Goal: Information Seeking & Learning: Find specific page/section

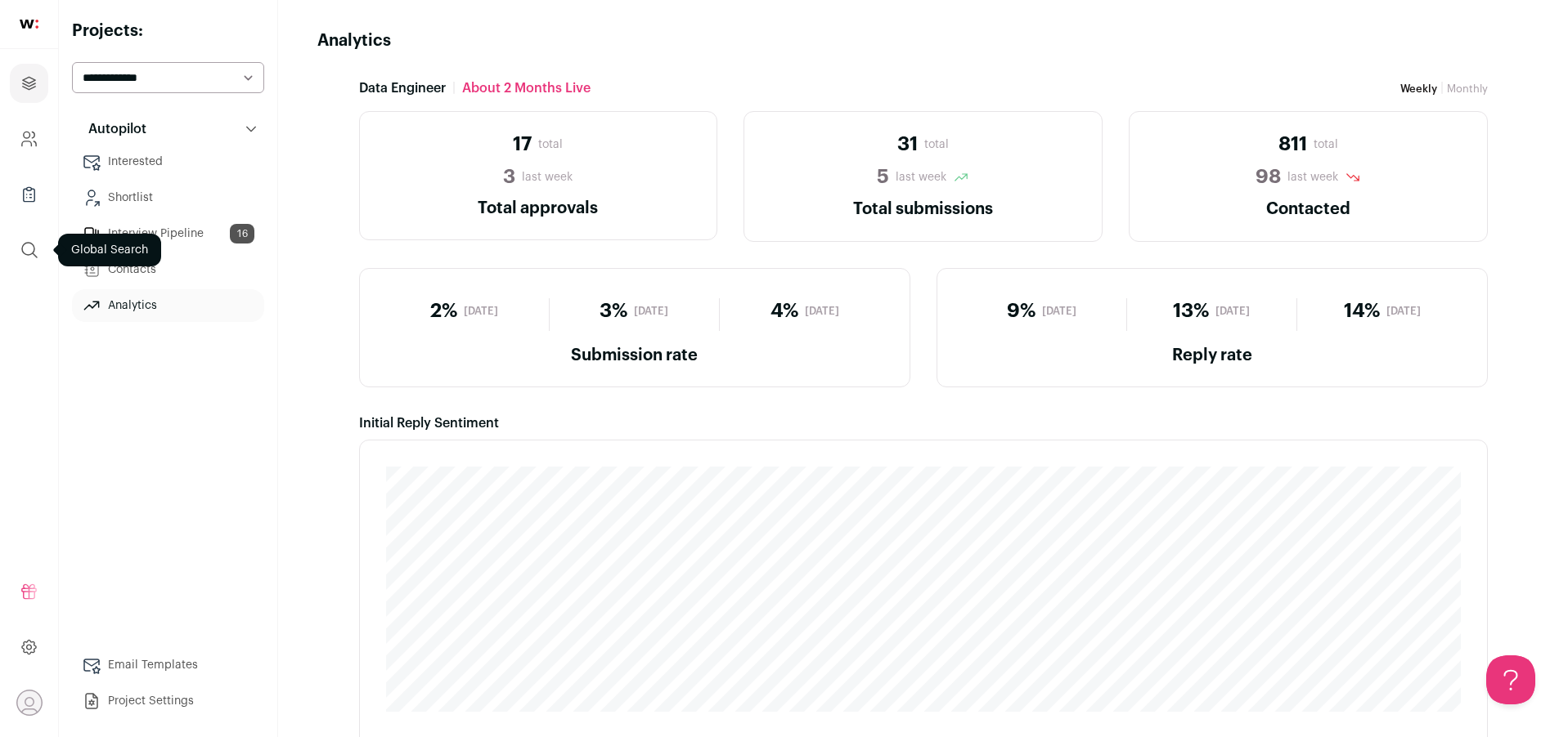
click at [31, 250] on icon "submit" at bounding box center [30, 250] width 20 height 20
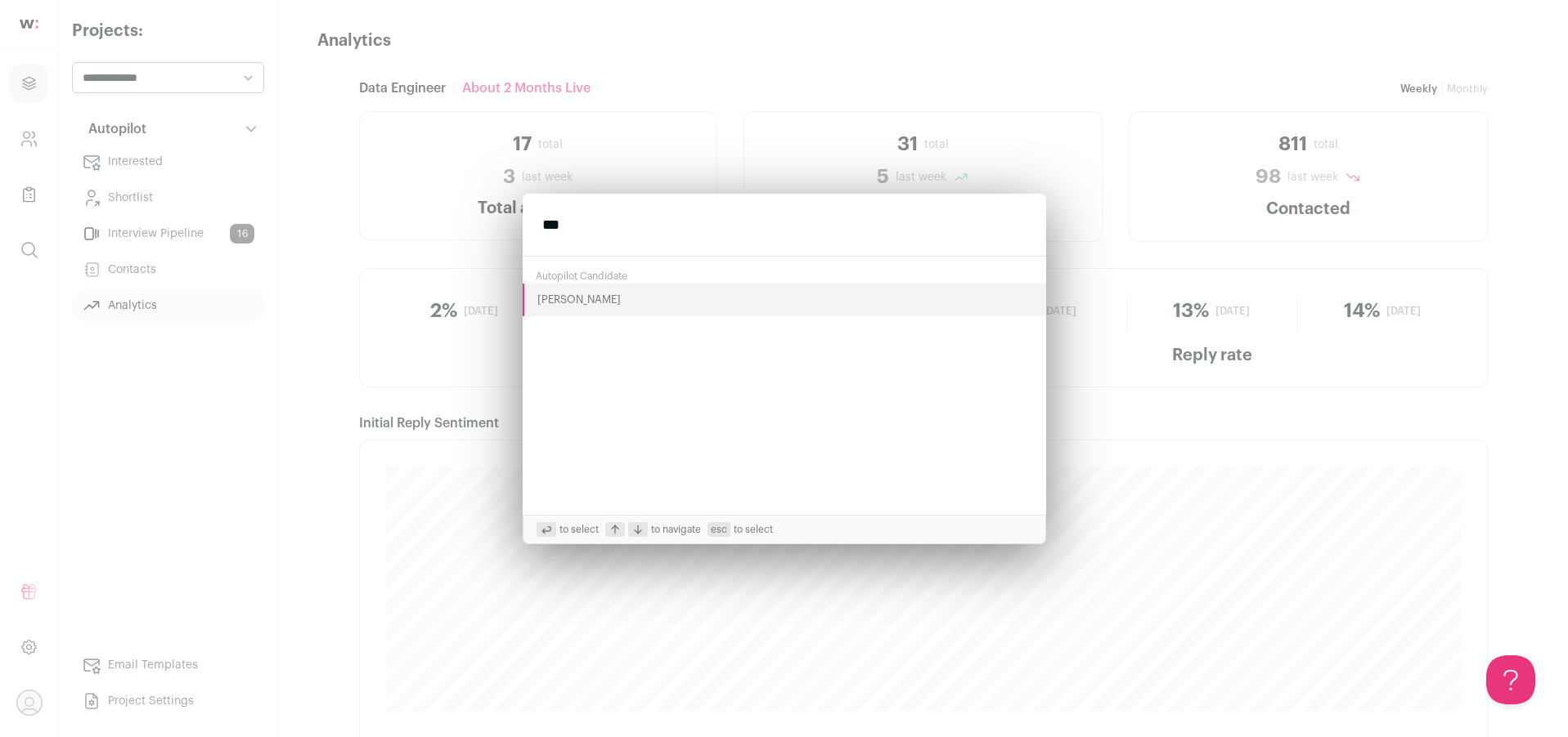
type input "***"
click at [577, 299] on button "Zackary Gonzalez" at bounding box center [784, 300] width 523 height 32
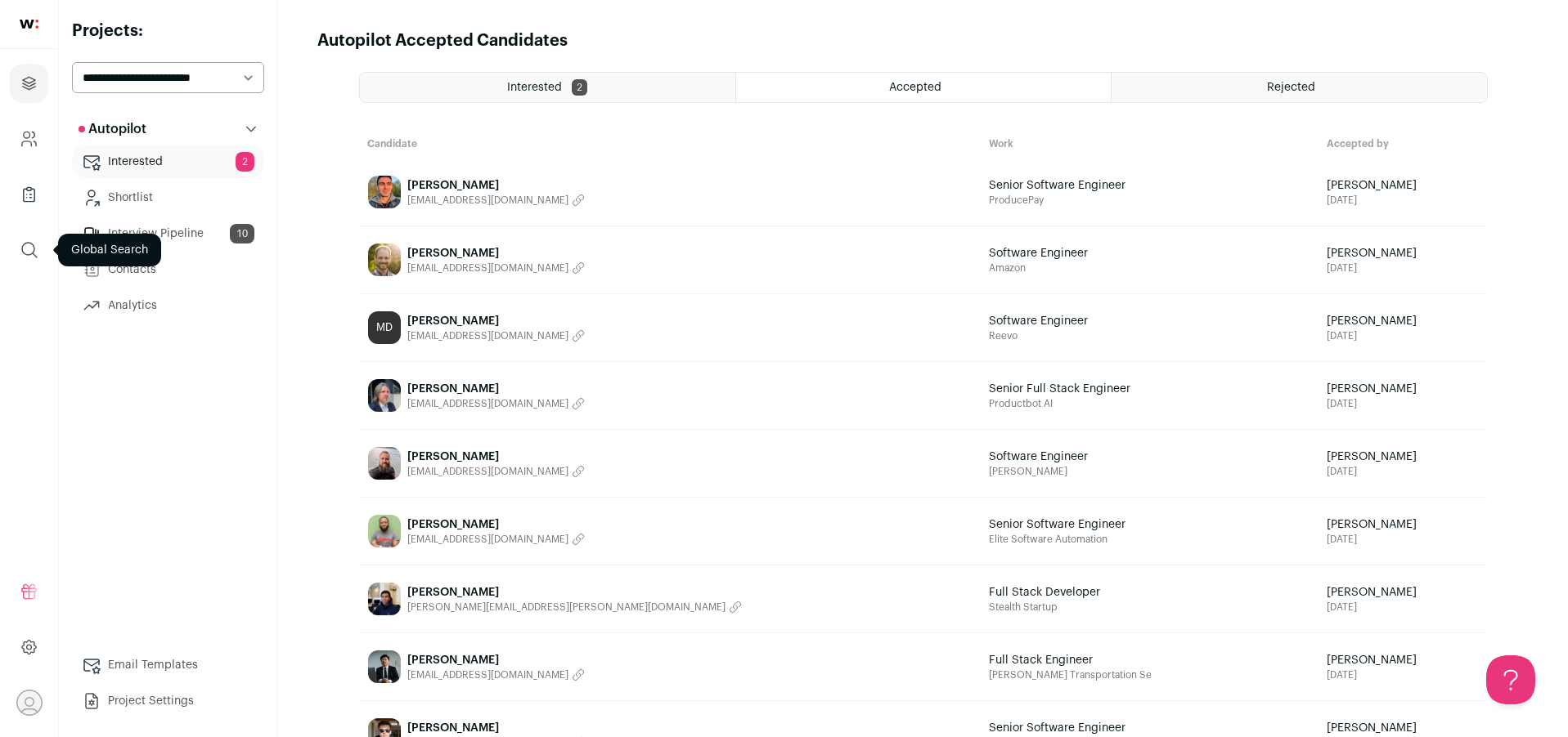
click at [32, 243] on icon "submit" at bounding box center [30, 250] width 15 height 15
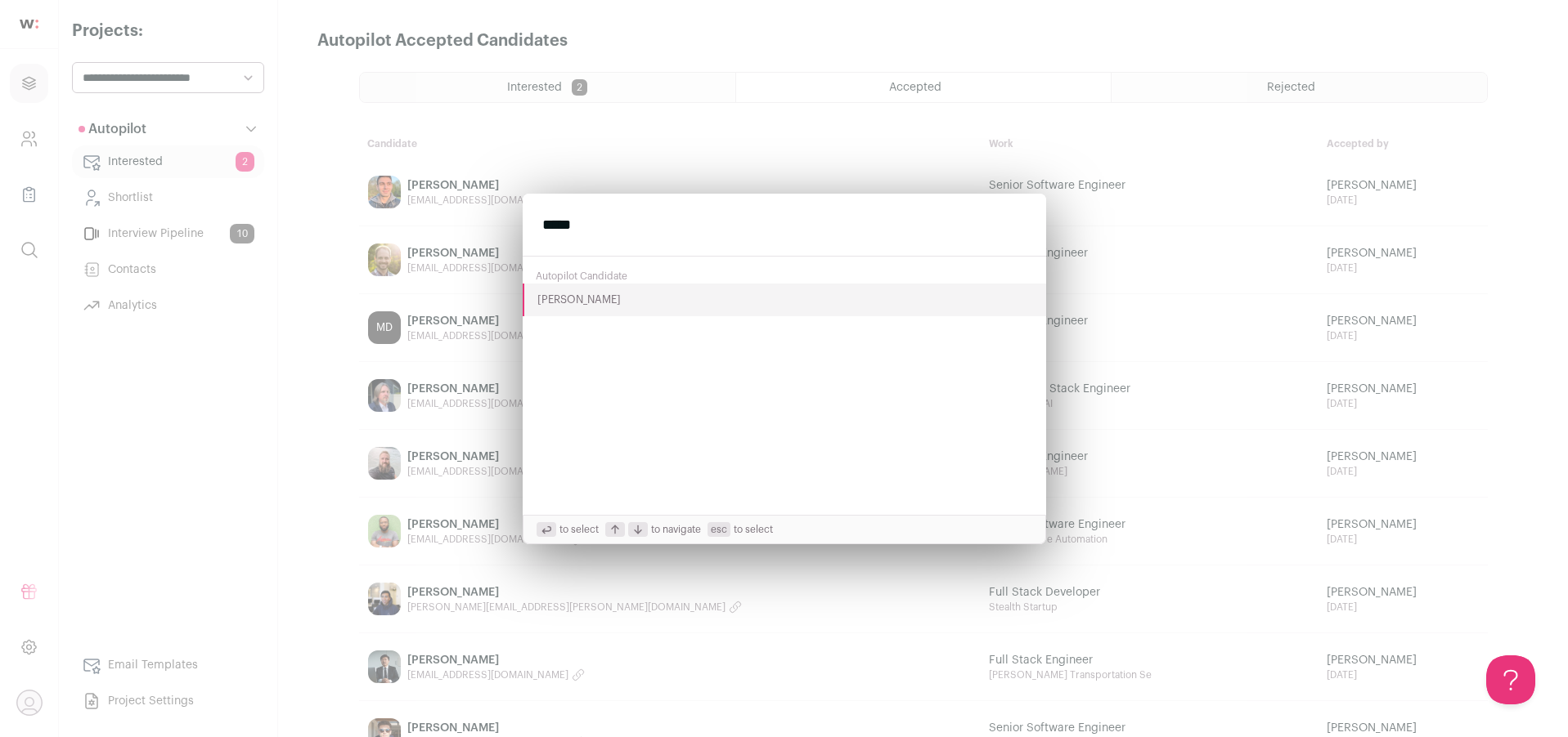
type input "*****"
click at [605, 299] on button "Tevin Thomas" at bounding box center [784, 300] width 523 height 32
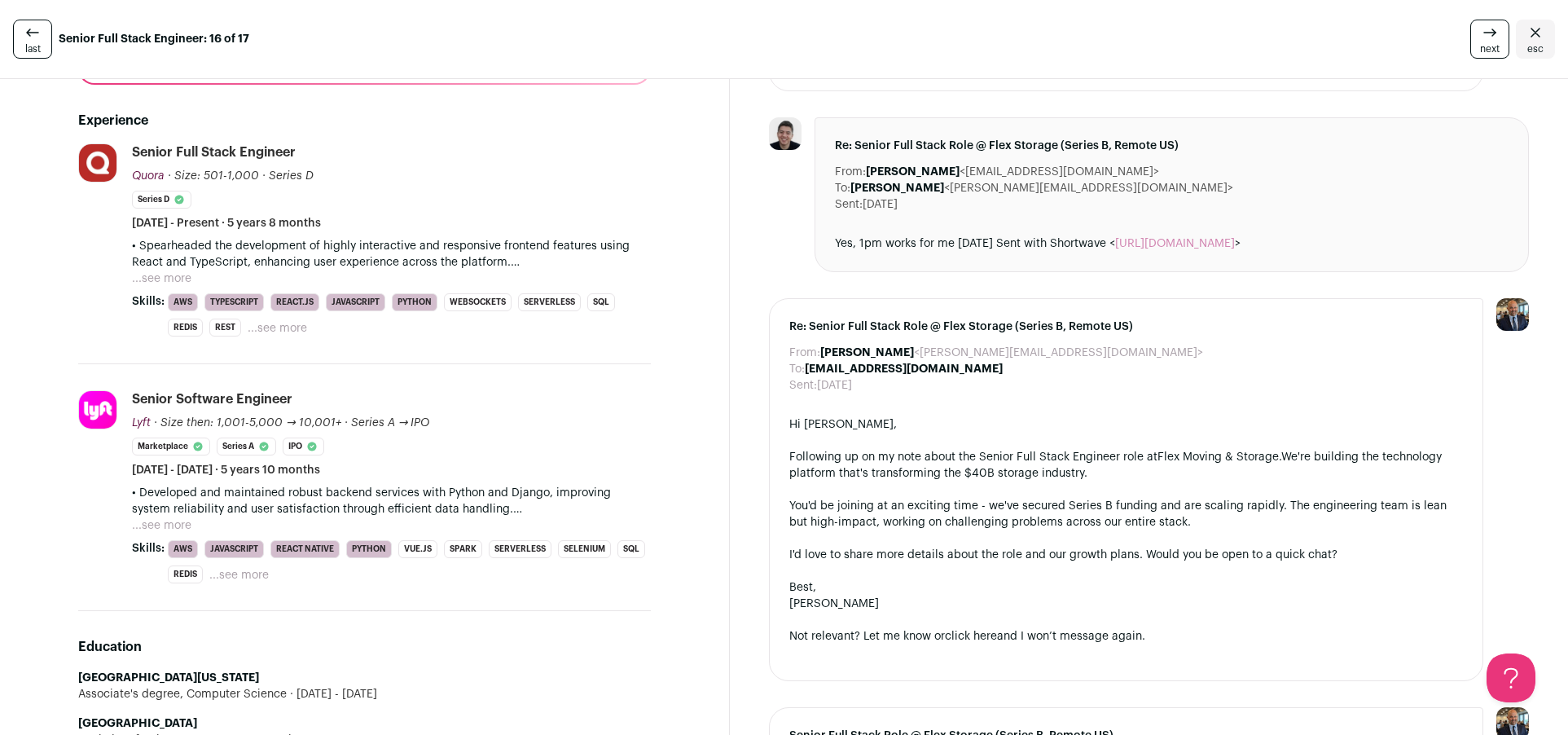
scroll to position [608, 0]
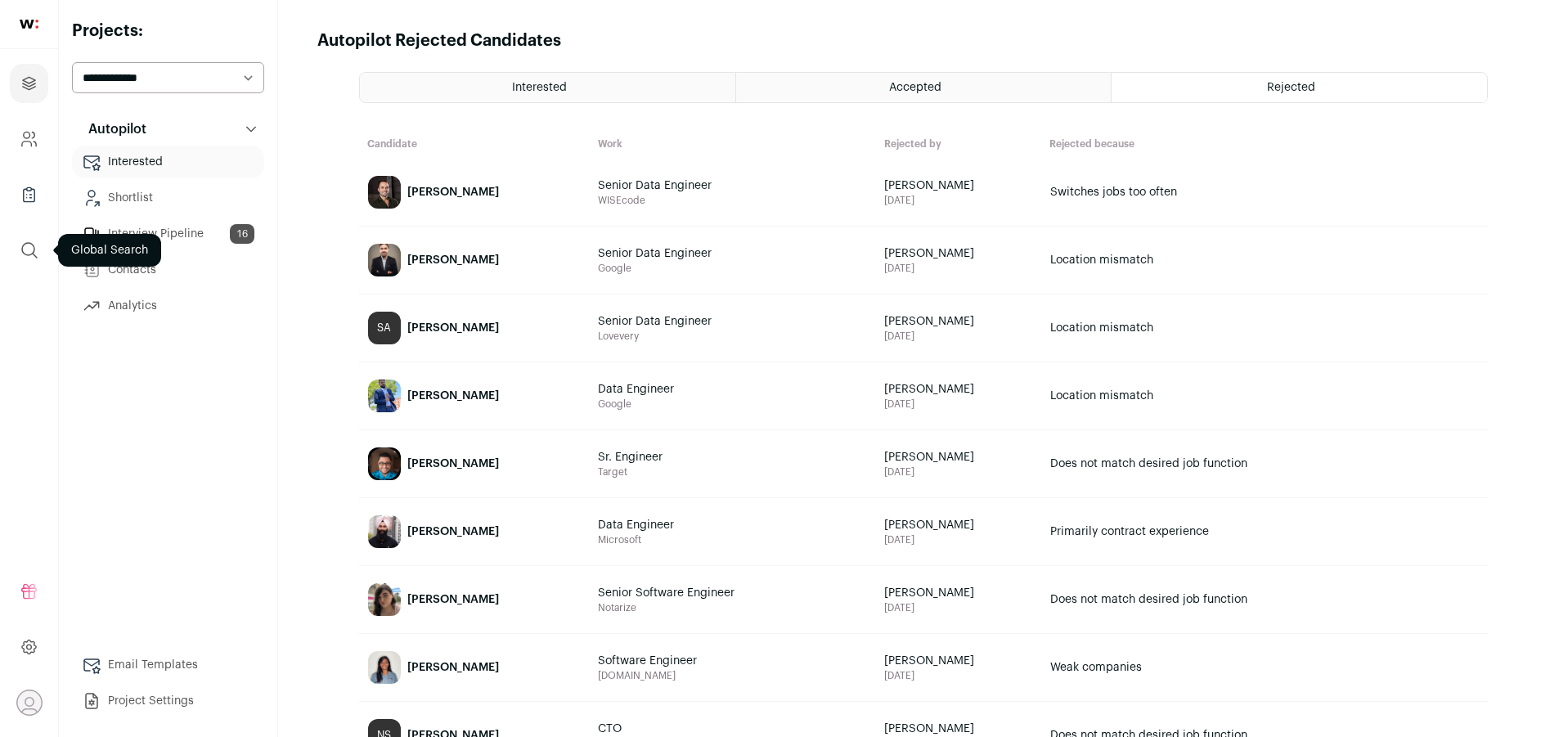
click at [36, 249] on icon "submit" at bounding box center [30, 250] width 20 height 20
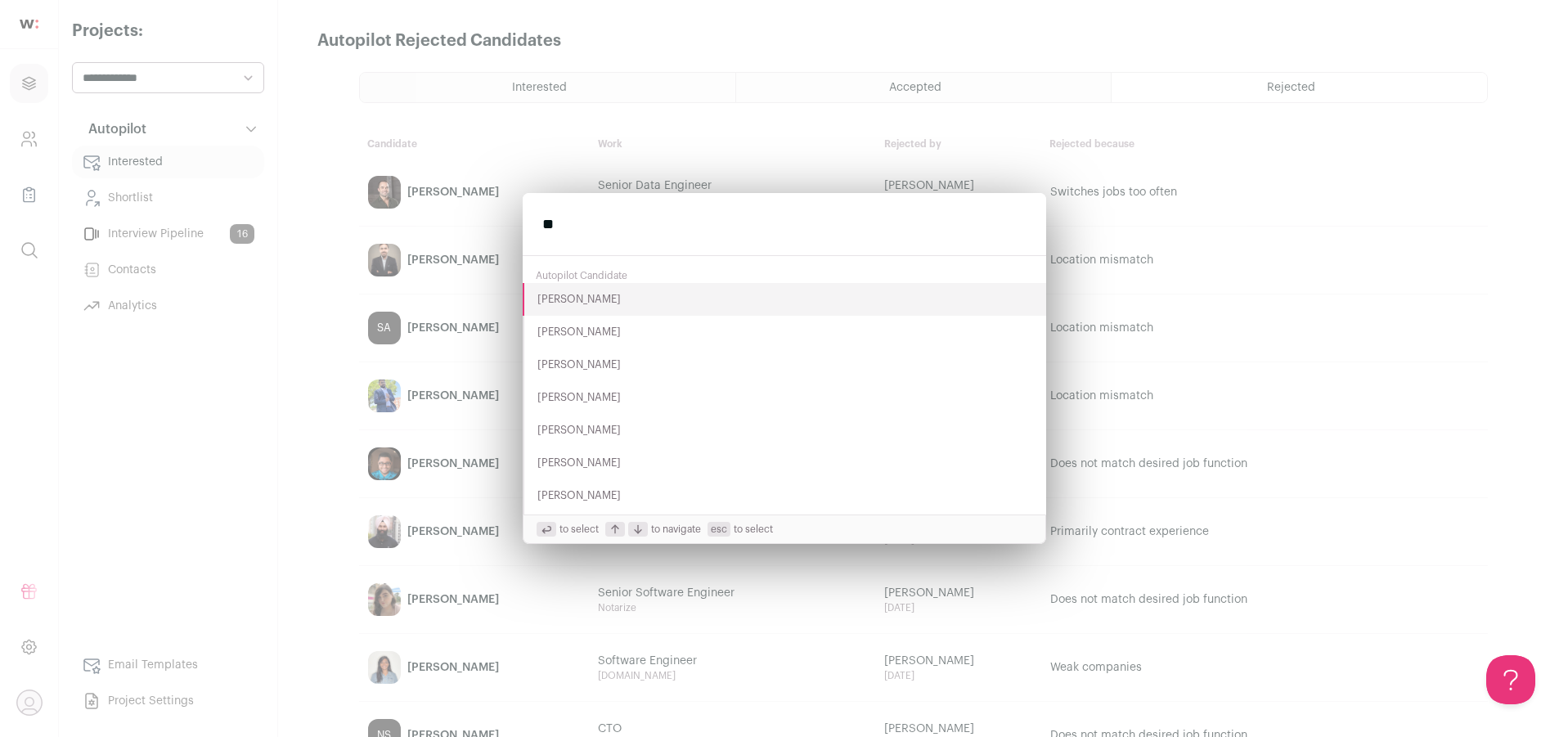
type input "*"
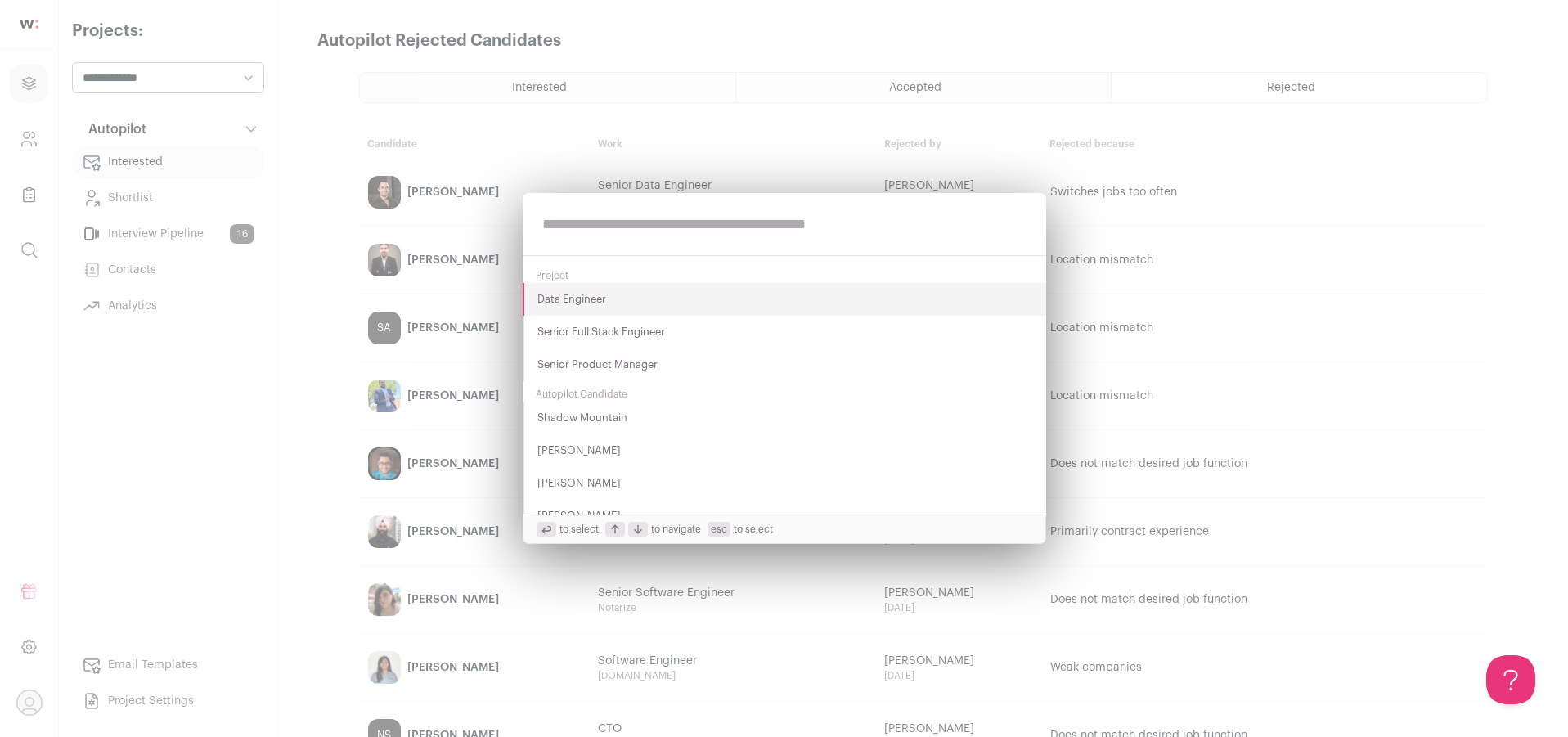
type input "*"
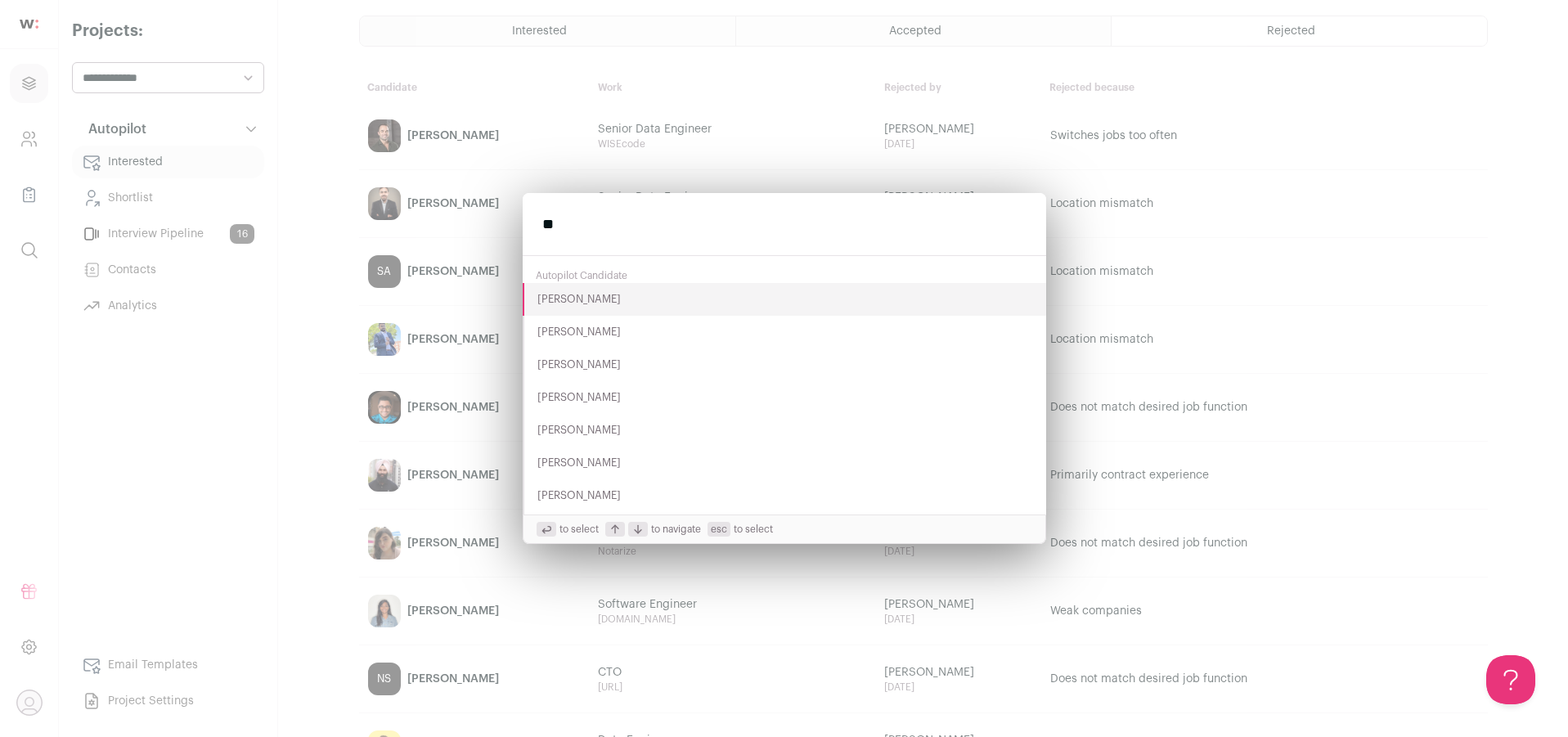
scroll to position [57, 0]
drag, startPoint x: 613, startPoint y: 231, endPoint x: 367, endPoint y: 240, distance: 246.2
click at [367, 240] on div "** Autopilot Candidate Mark Brooks Hannah Gogel Kenny Lipke Farjad Adamjee Shan…" at bounding box center [784, 368] width 1568 height 737
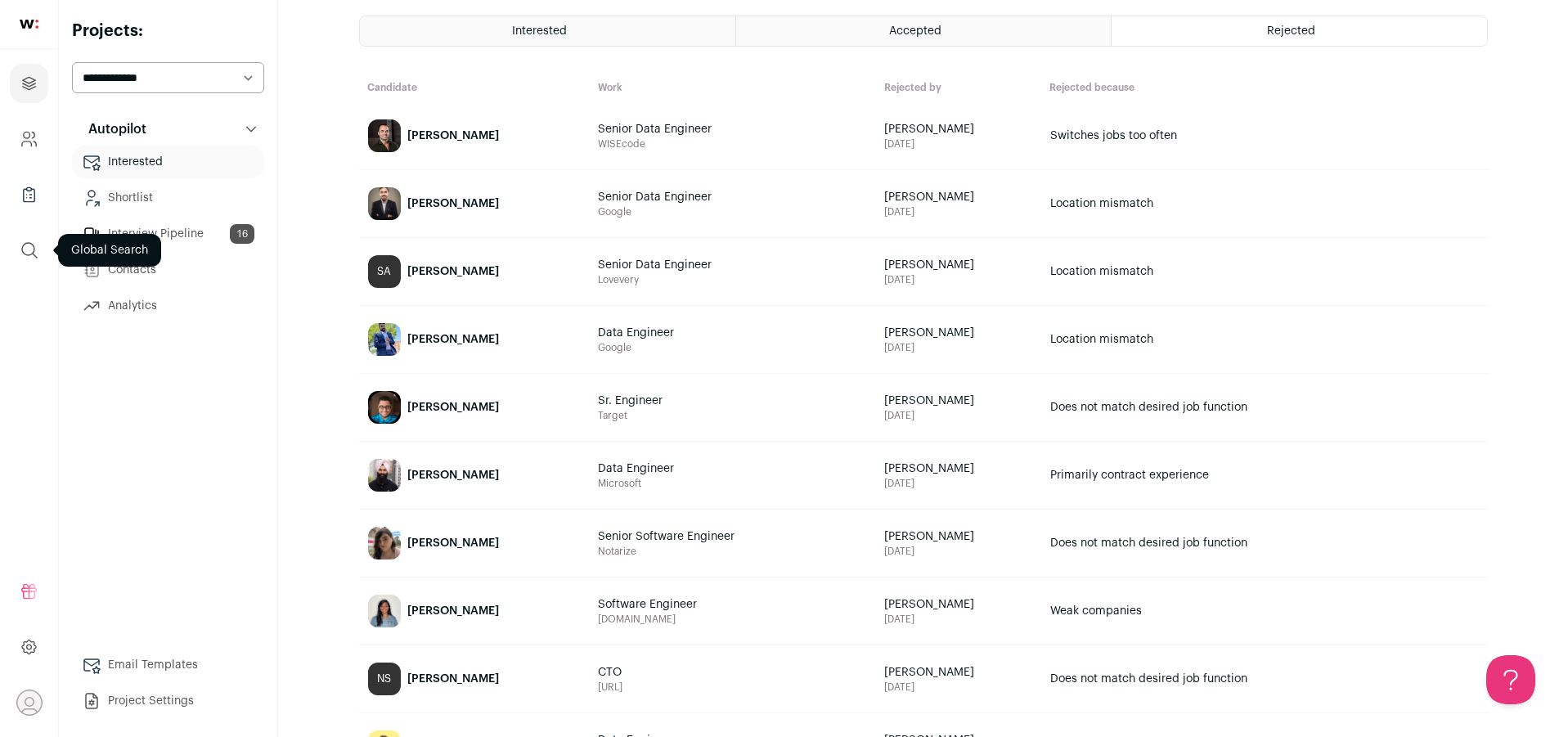
click at [27, 248] on icon "submit" at bounding box center [30, 250] width 20 height 20
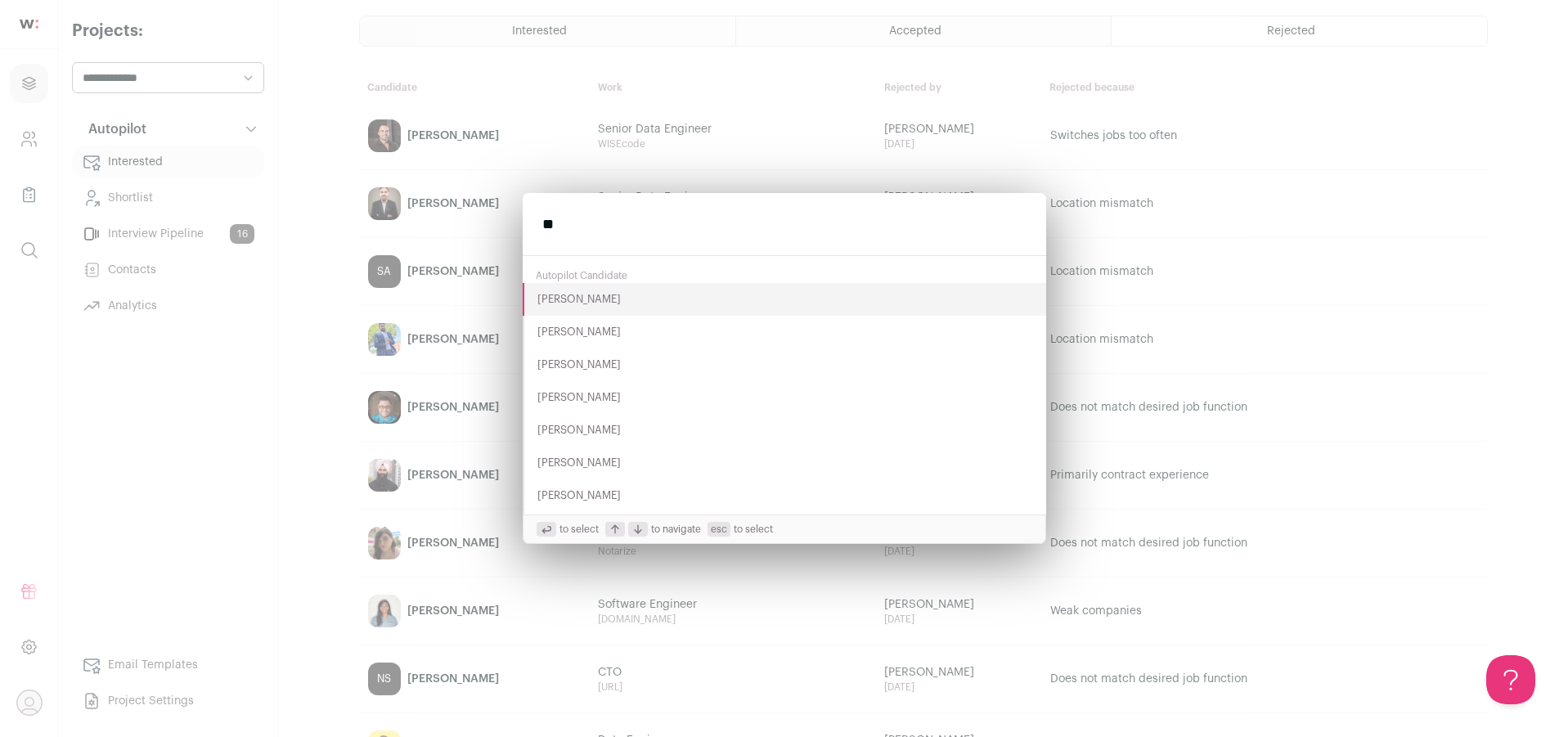
type input "*"
paste input "**********"
type input "**********"
click at [589, 297] on button "[PERSON_NAME]" at bounding box center [784, 299] width 523 height 32
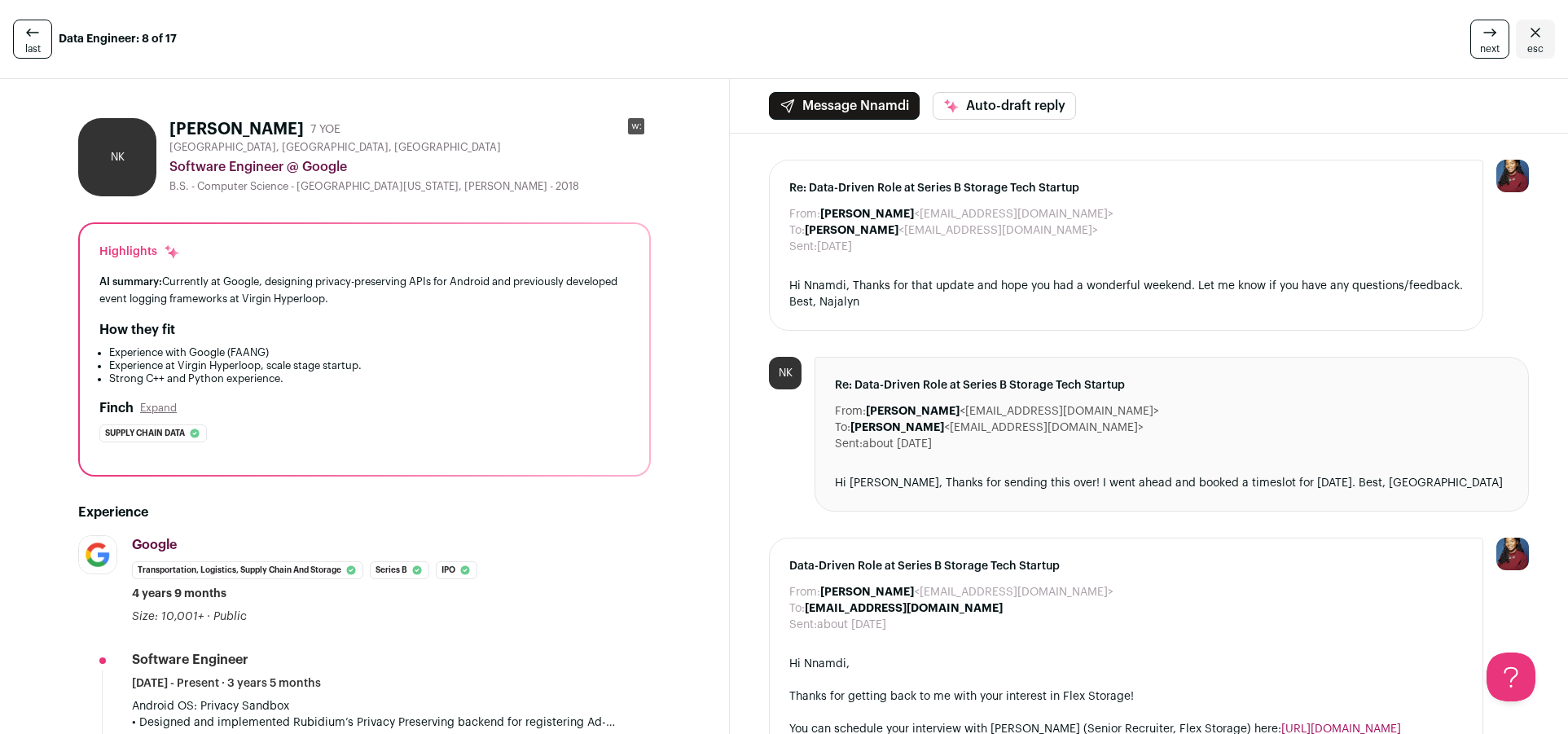
click at [638, 127] on icon at bounding box center [636, 127] width 9 height 5
click at [1526, 39] on icon "Close" at bounding box center [1536, 33] width 20 height 20
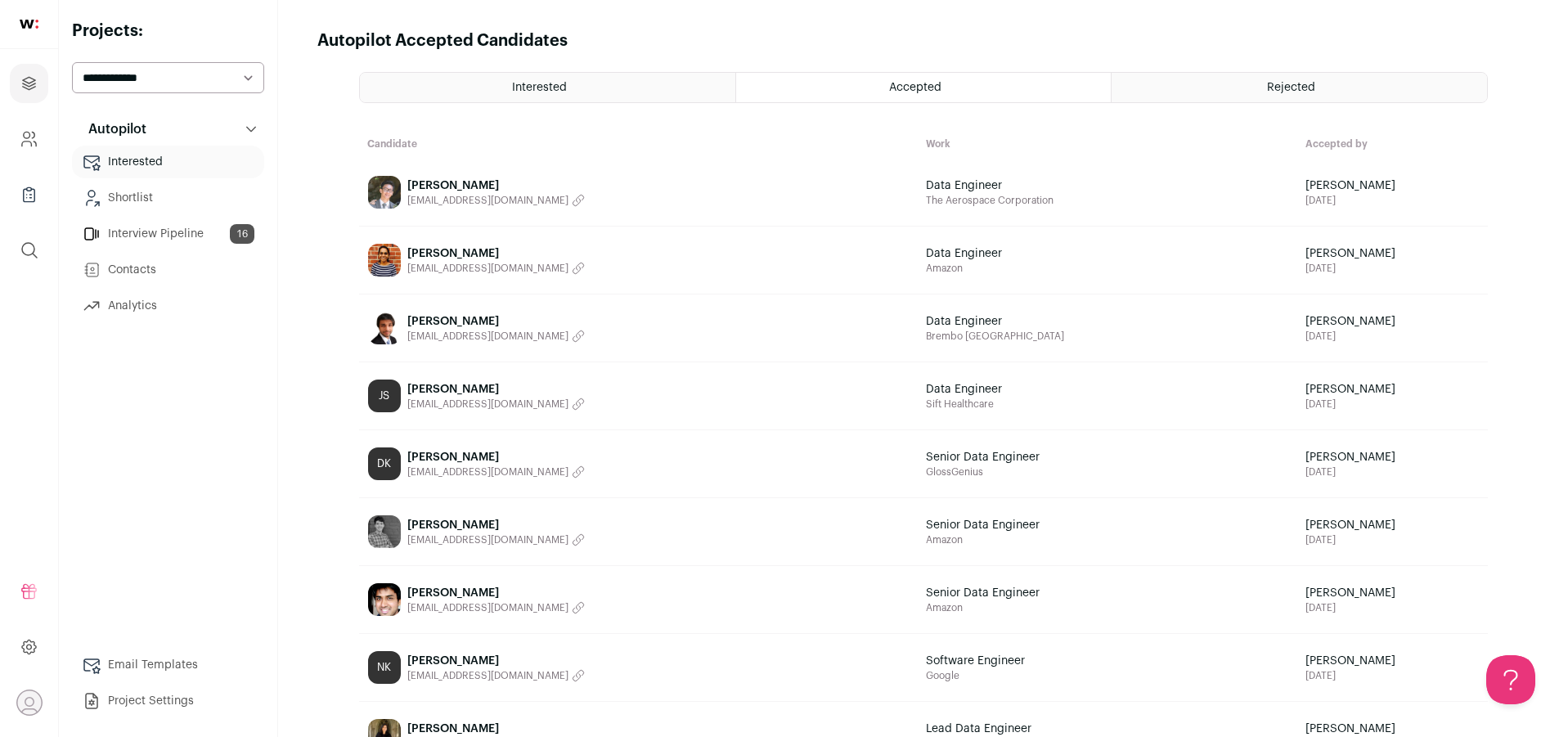
click at [156, 239] on link "Interview Pipeline 16" at bounding box center [168, 233] width 192 height 32
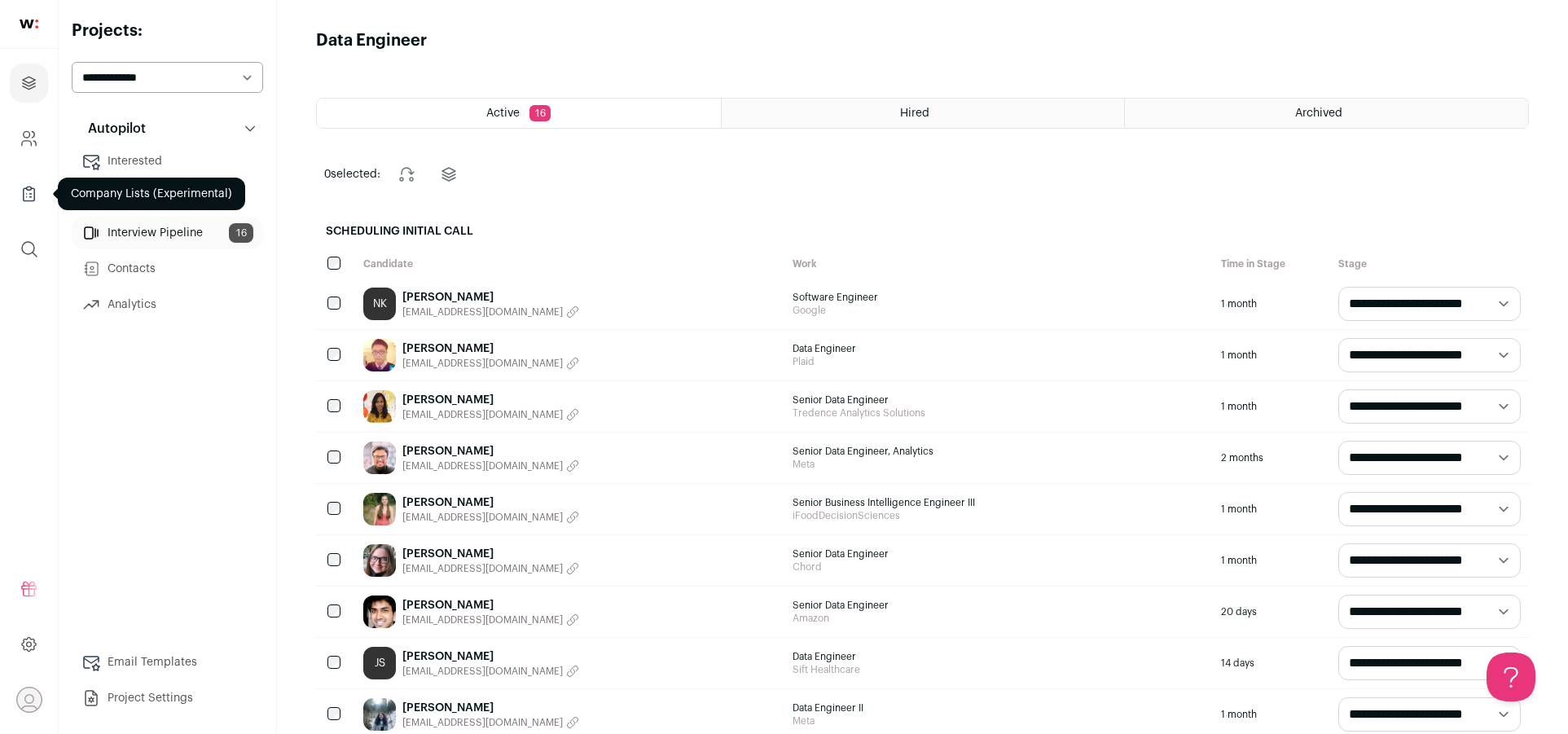
click at [35, 187] on icon "Company Lists" at bounding box center [29, 194] width 19 height 20
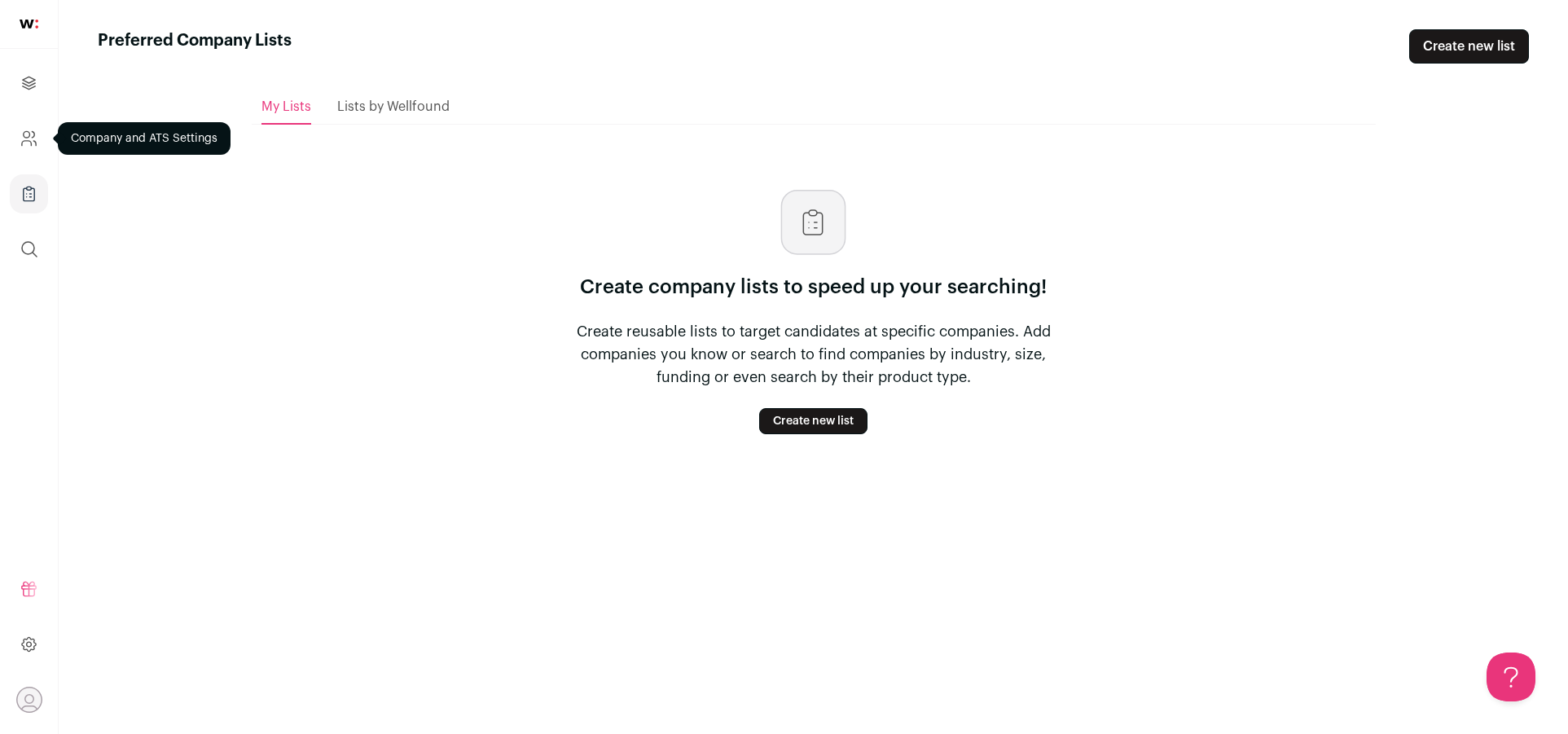
click at [29, 143] on icon "Company and ATS Settings" at bounding box center [29, 139] width 19 height 20
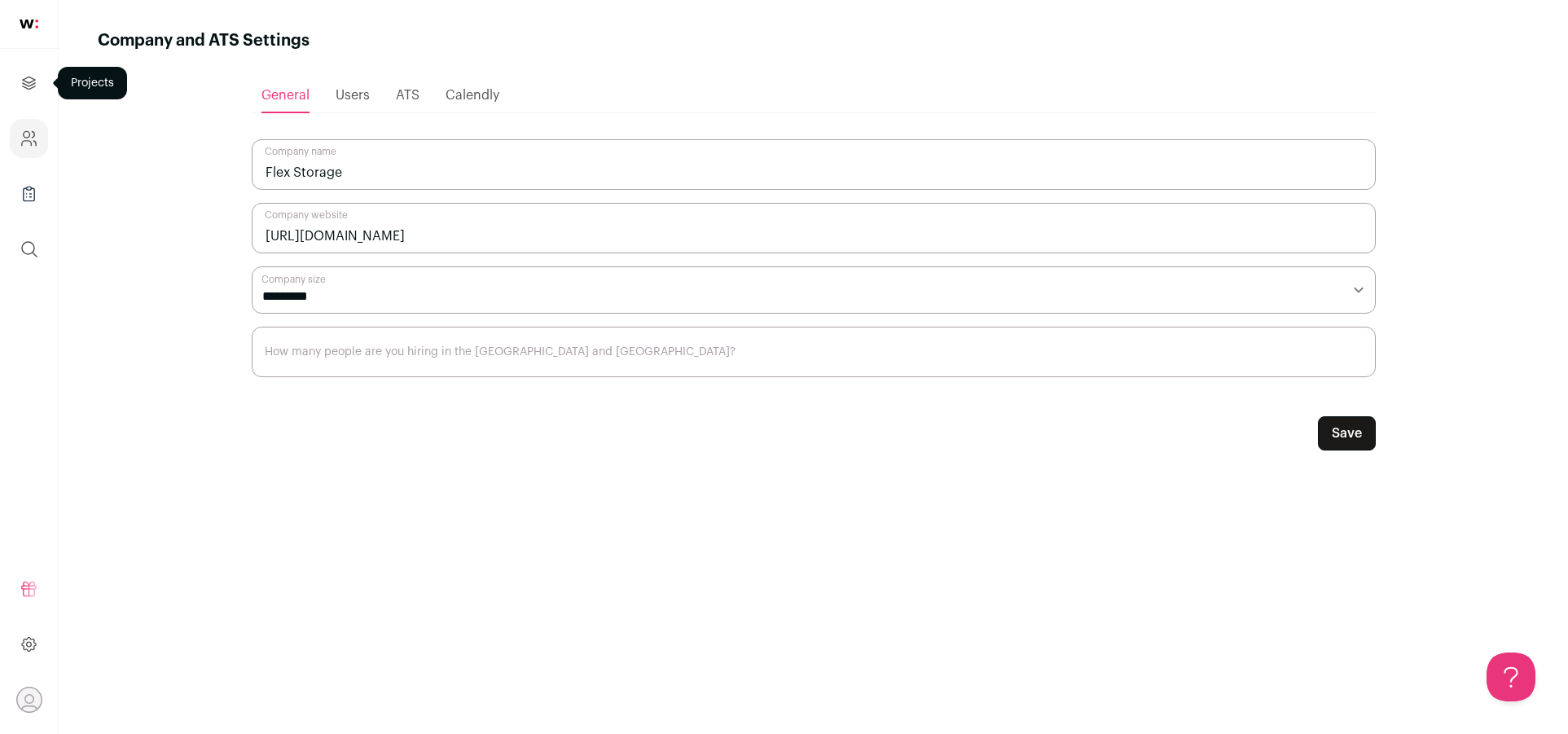
click at [32, 70] on link "Projects" at bounding box center [29, 83] width 38 height 39
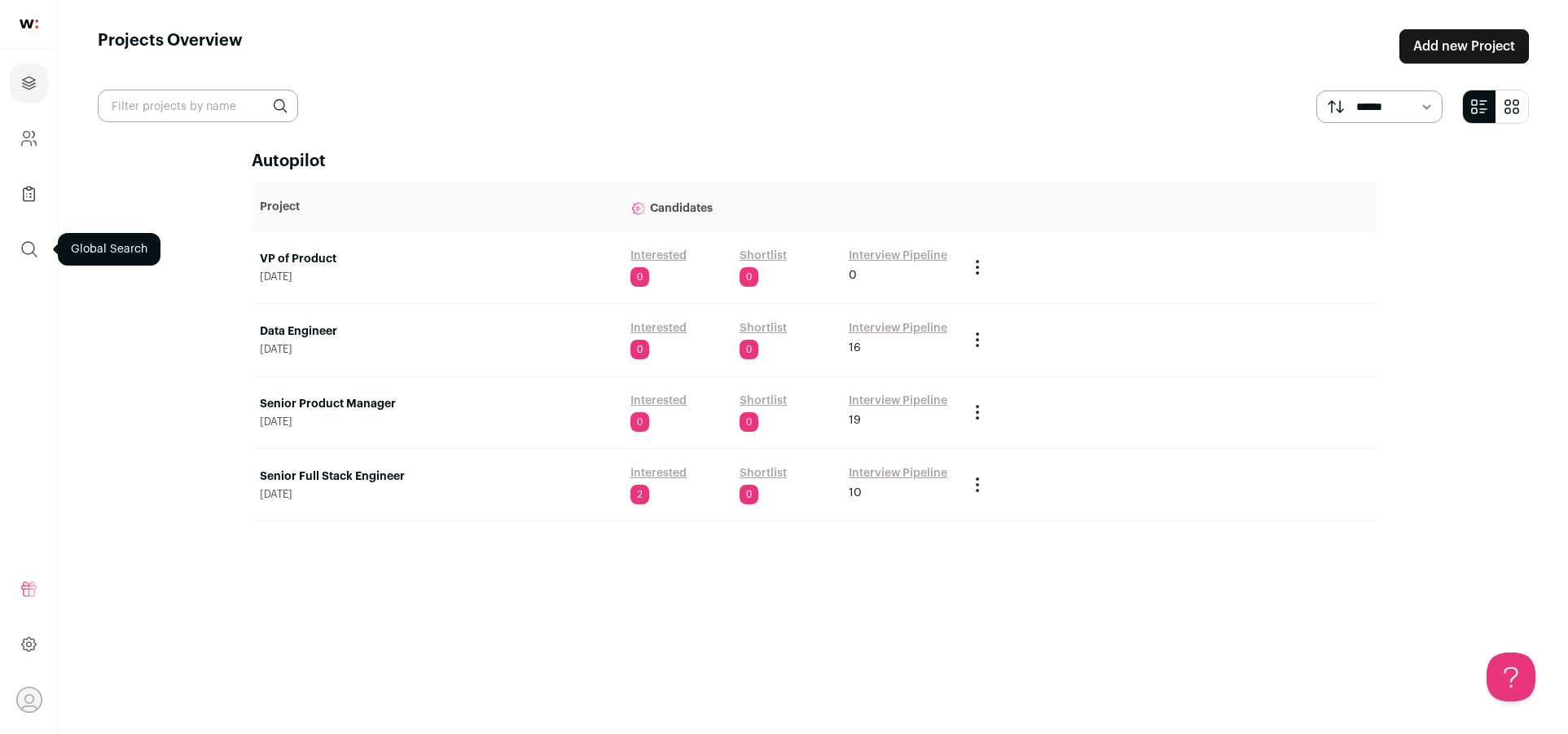
click at [22, 252] on icon "submit" at bounding box center [30, 249] width 20 height 20
click at [289, 324] on link "Data Engineer" at bounding box center [437, 332] width 354 height 17
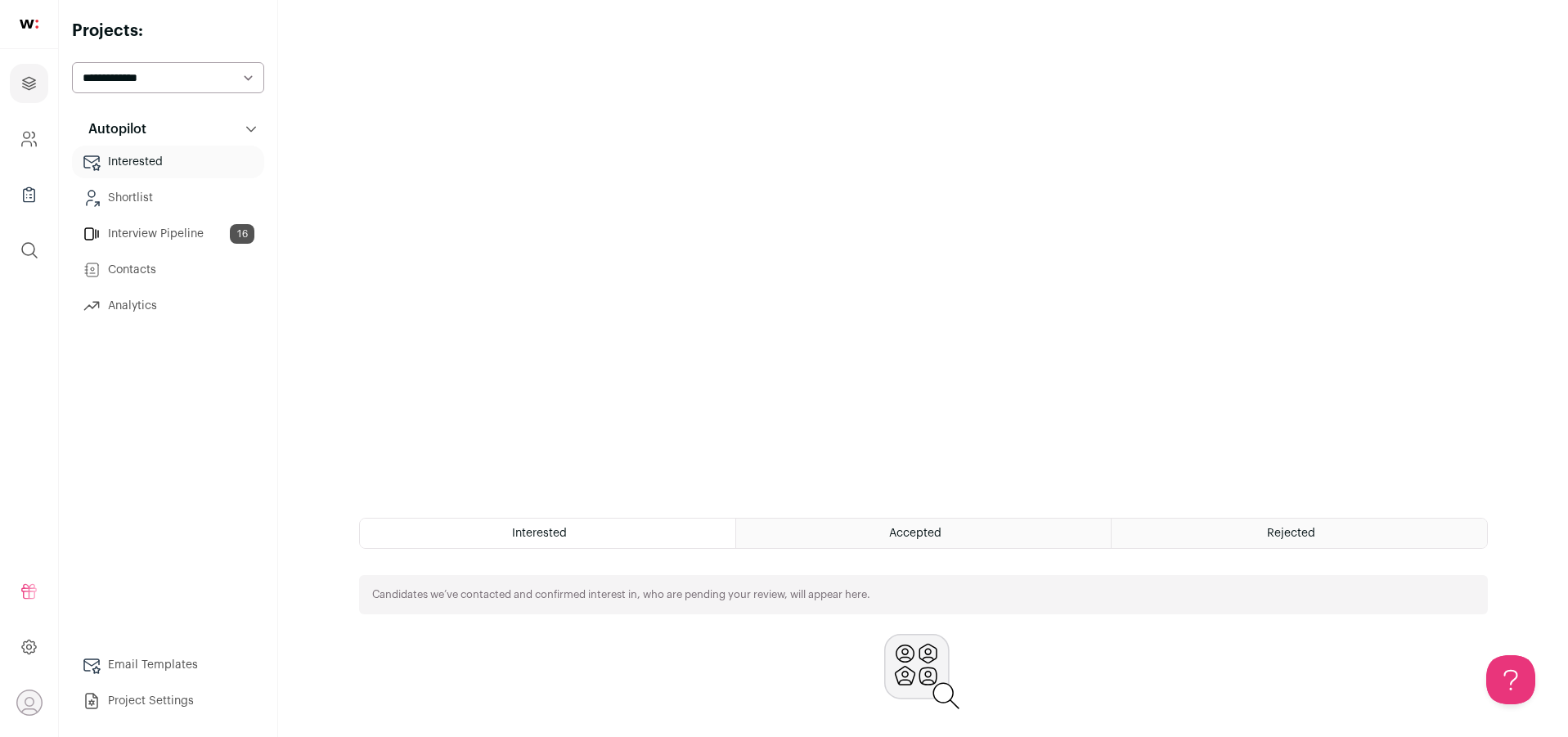
scroll to position [224, 0]
